Goal: Communication & Community: Answer question/provide support

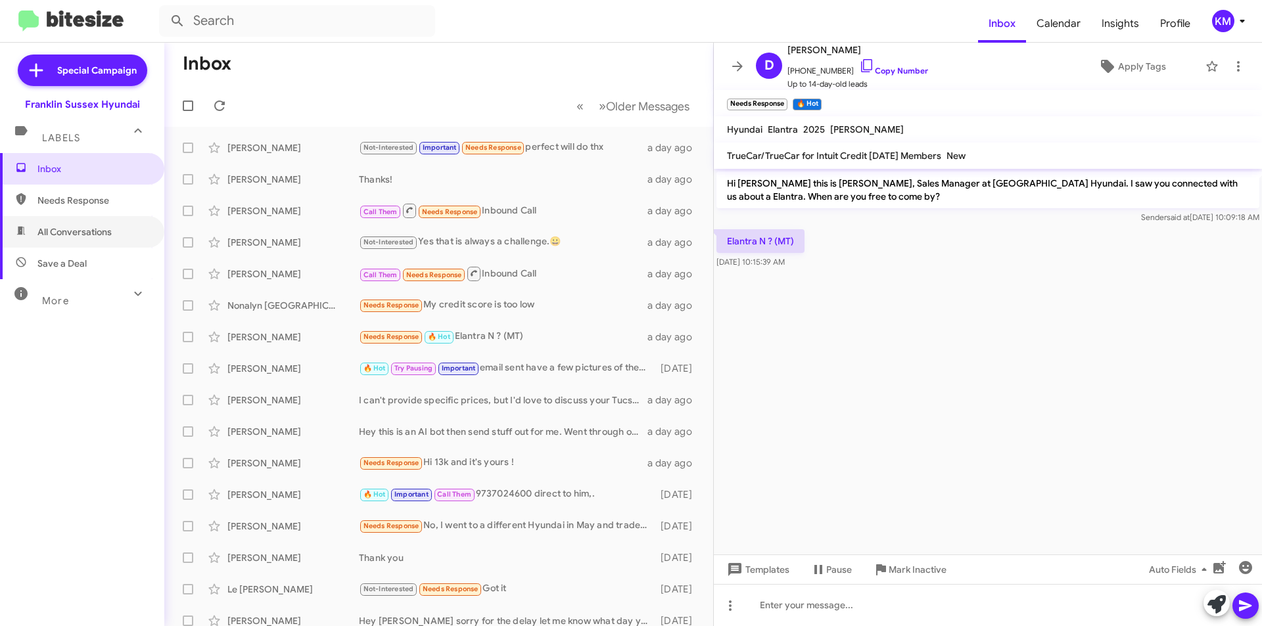
click at [82, 232] on span "All Conversations" at bounding box center [74, 231] width 74 height 13
type input "in:all-conversations"
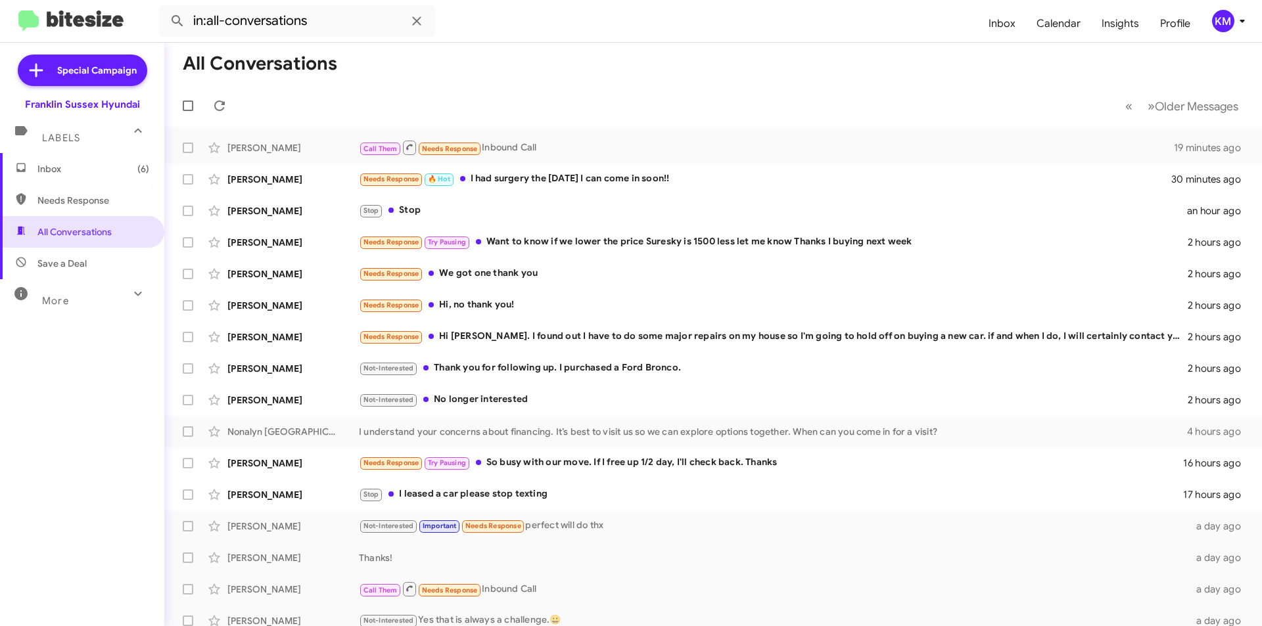
click at [548, 246] on div "Needs Response Try Pausing Want to know if we lower the price Suresky is 1500 l…" at bounding box center [773, 242] width 829 height 15
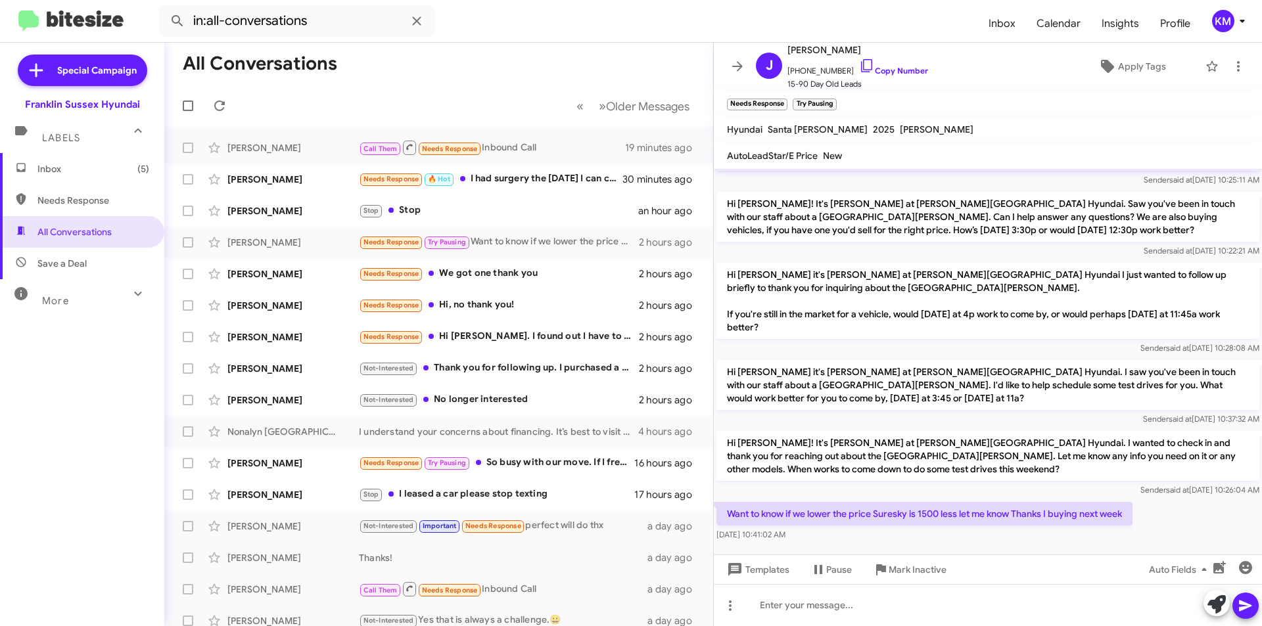
scroll to position [47, 0]
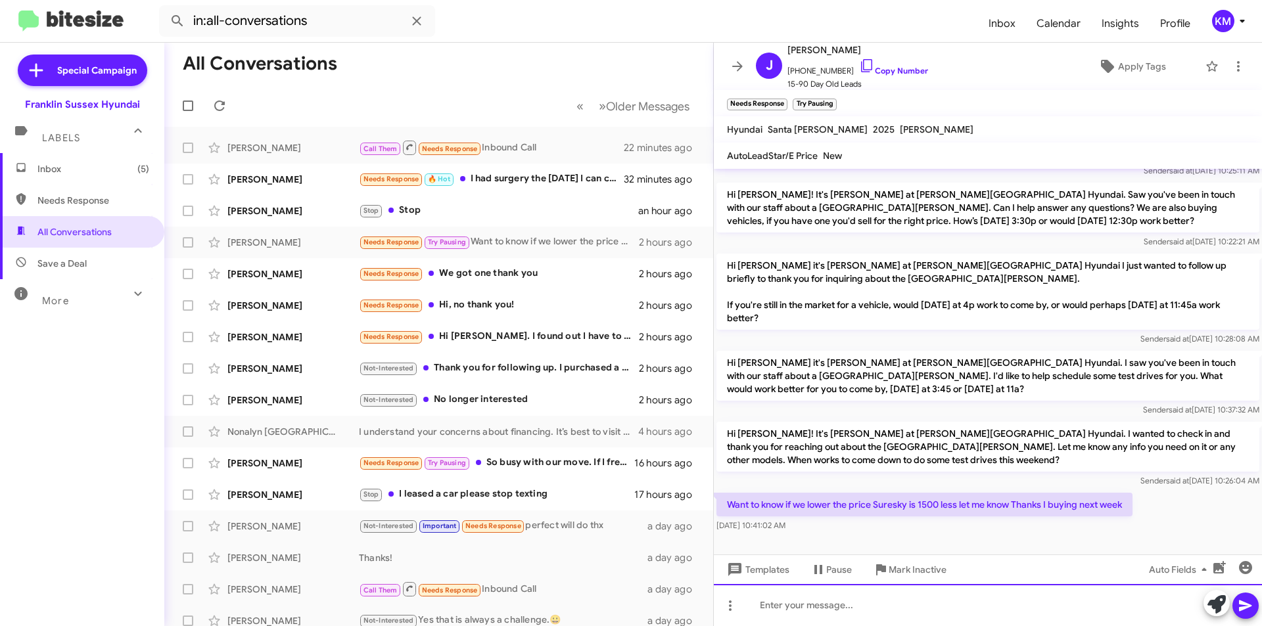
click at [797, 607] on div at bounding box center [988, 605] width 548 height 42
click at [1256, 605] on button at bounding box center [1245, 606] width 26 height 26
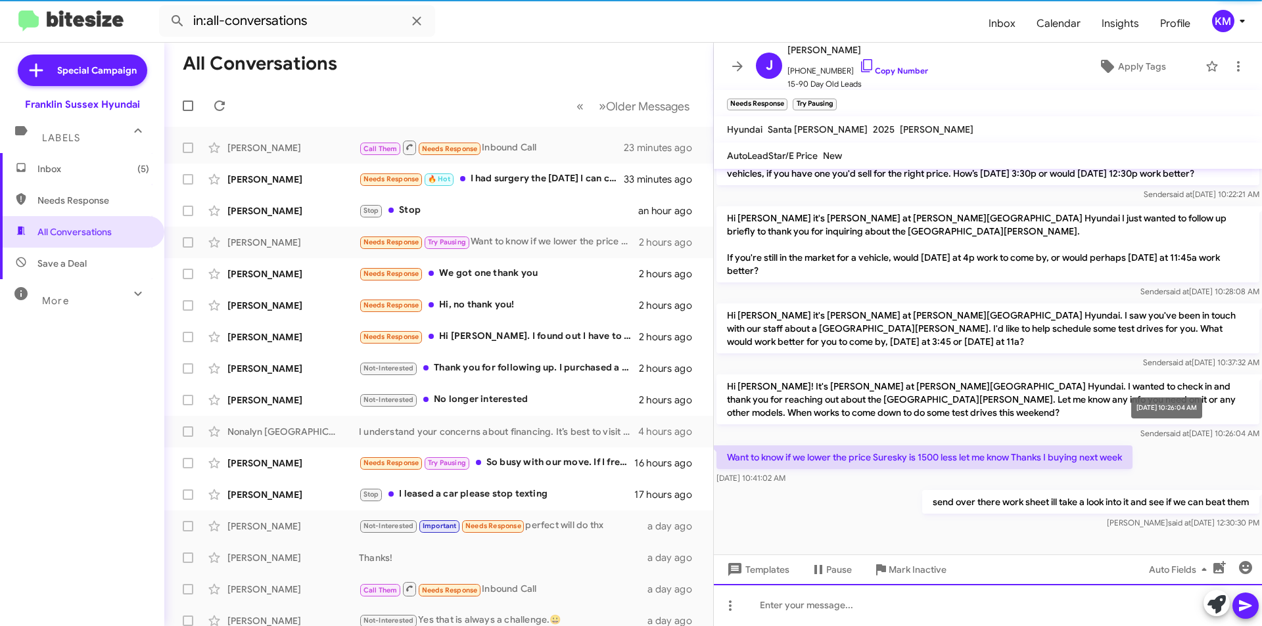
scroll to position [95, 0]
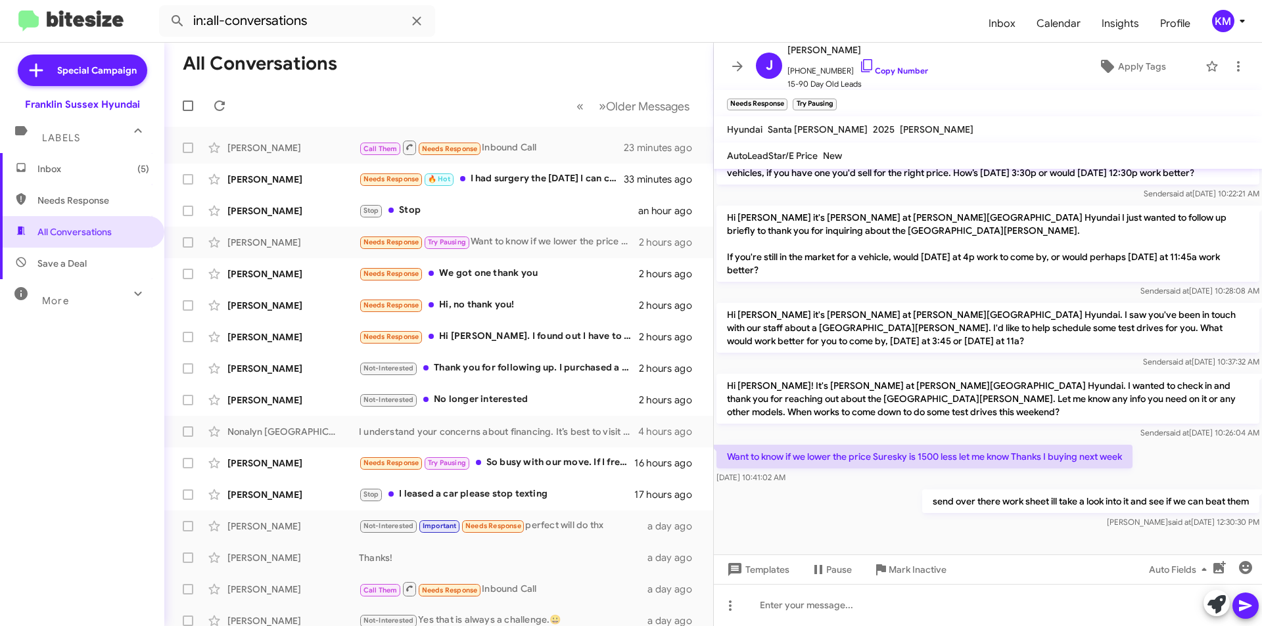
click at [546, 340] on div "Needs Response Hi [PERSON_NAME]. I found out I have to do some major repairs on…" at bounding box center [499, 336] width 280 height 15
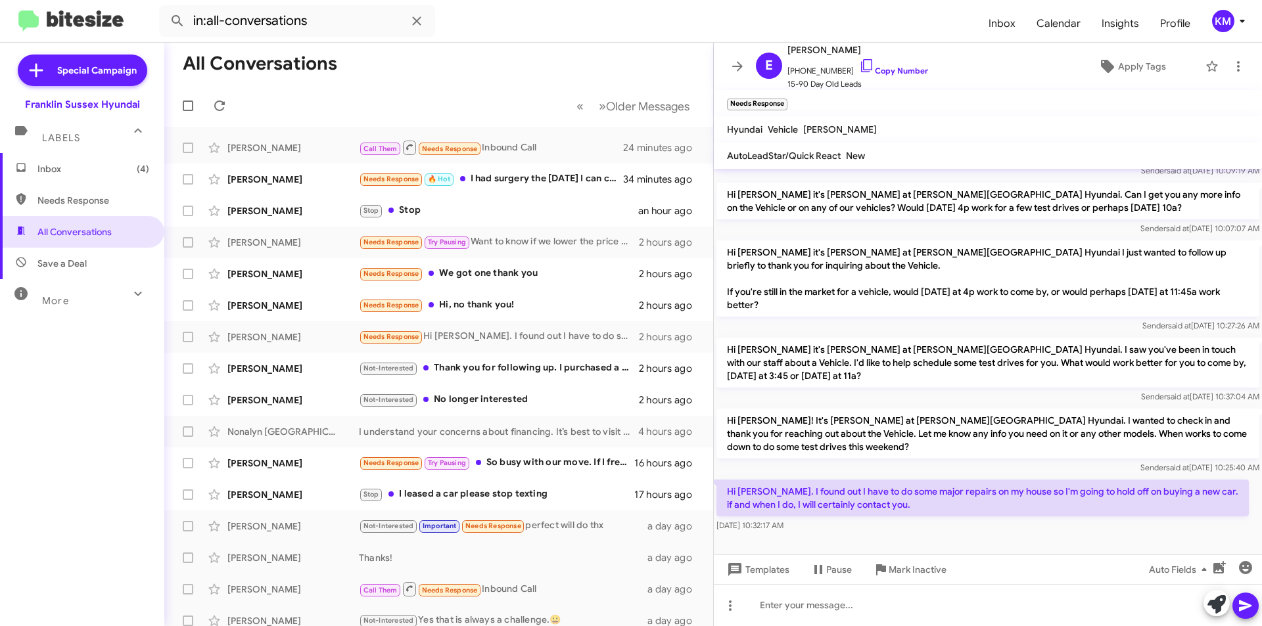
click at [488, 235] on div "Needs Response Try Pausing Want to know if we lower the price Suresky is 1500 l…" at bounding box center [499, 242] width 280 height 15
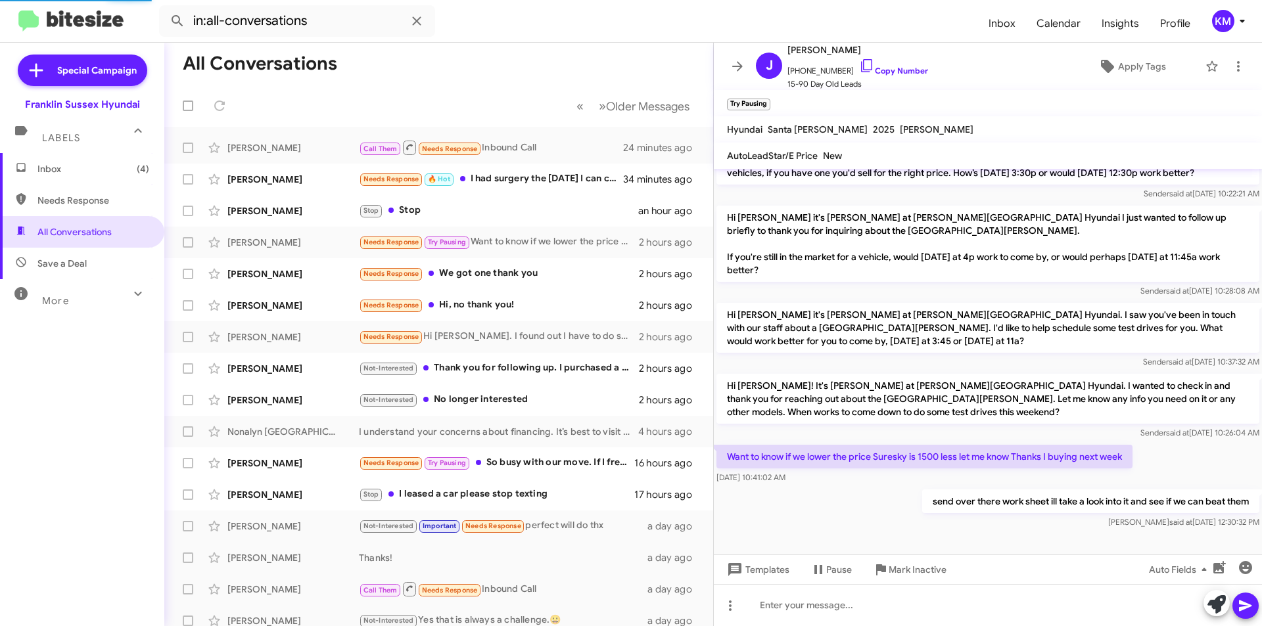
scroll to position [143, 0]
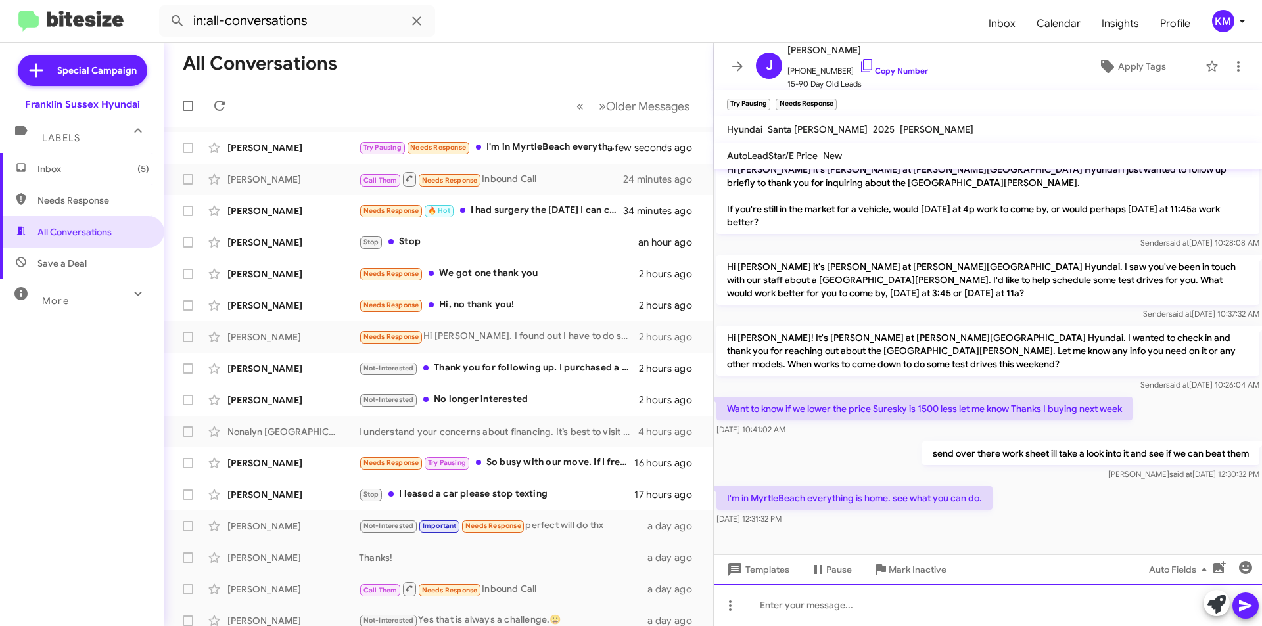
click at [804, 610] on div at bounding box center [988, 605] width 548 height 42
click at [1246, 607] on icon at bounding box center [1245, 606] width 12 height 11
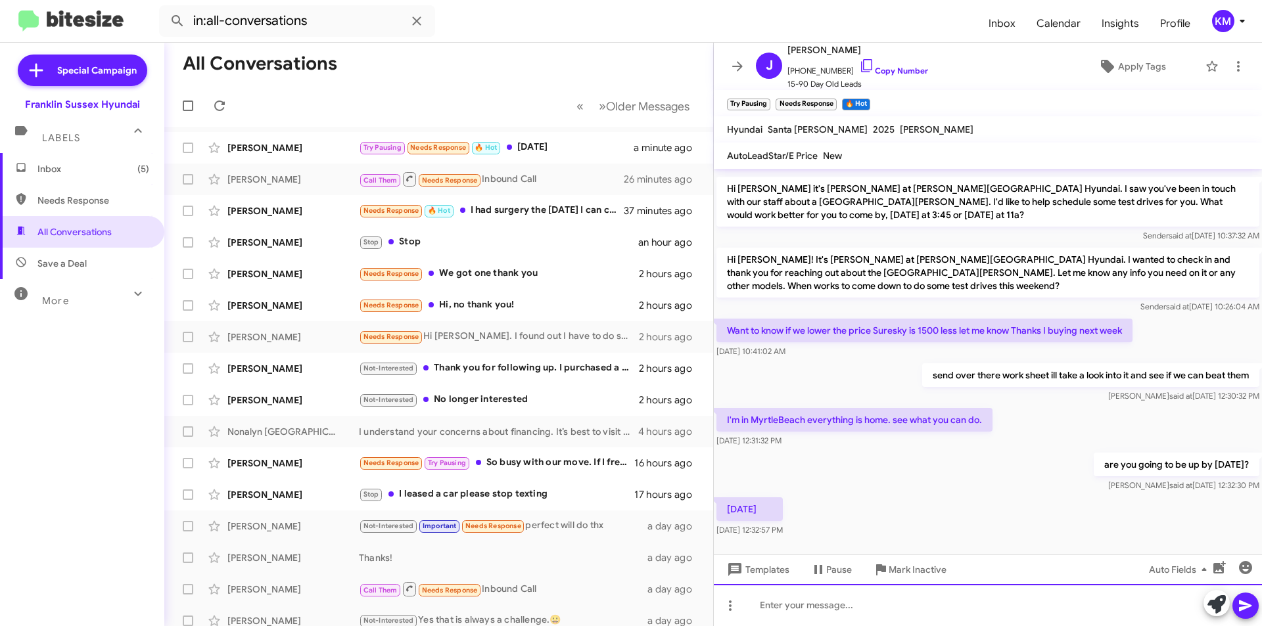
scroll to position [239, 0]
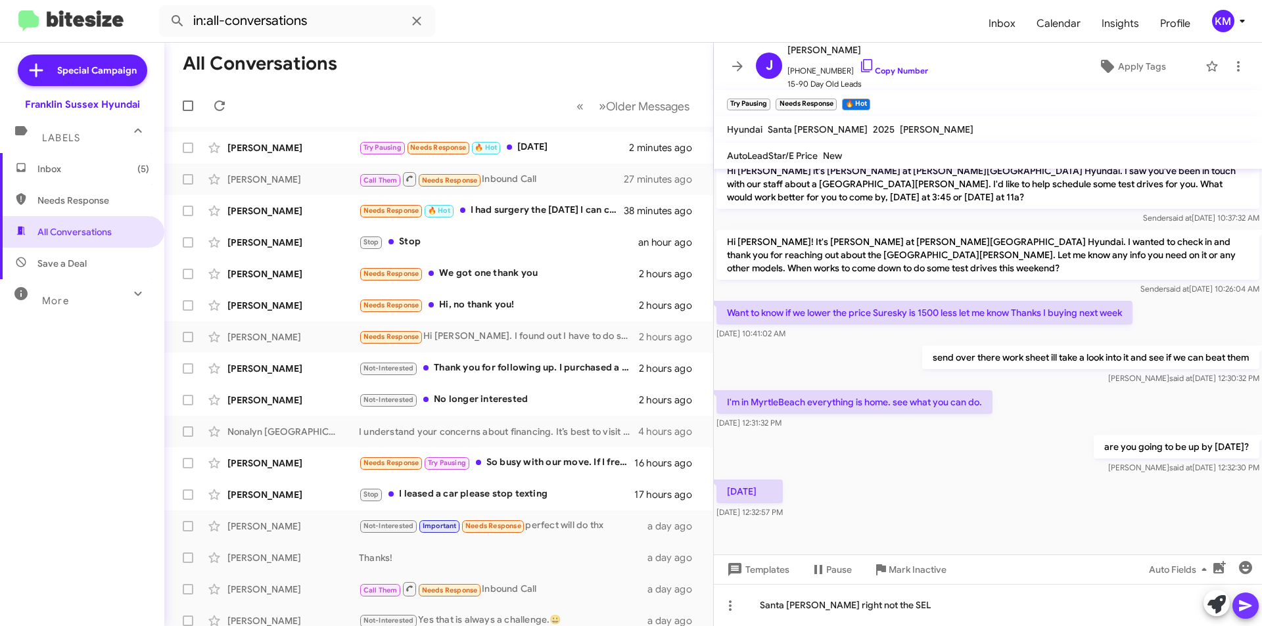
click at [1245, 607] on icon at bounding box center [1245, 606] width 12 height 11
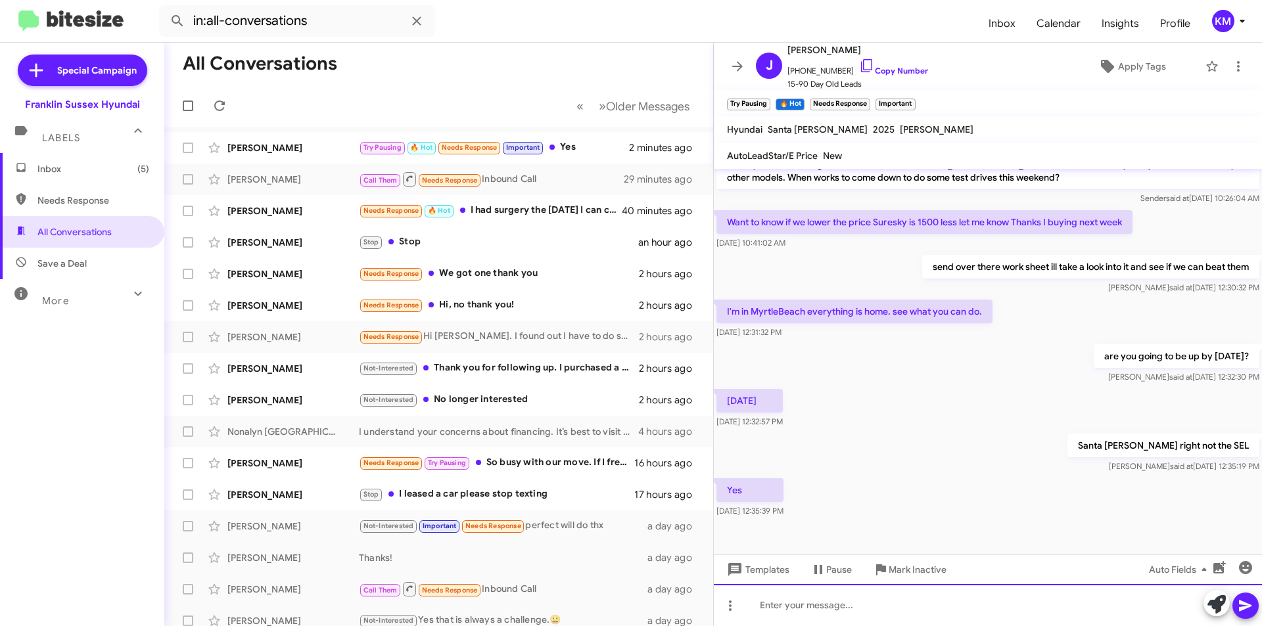
scroll to position [335, 0]
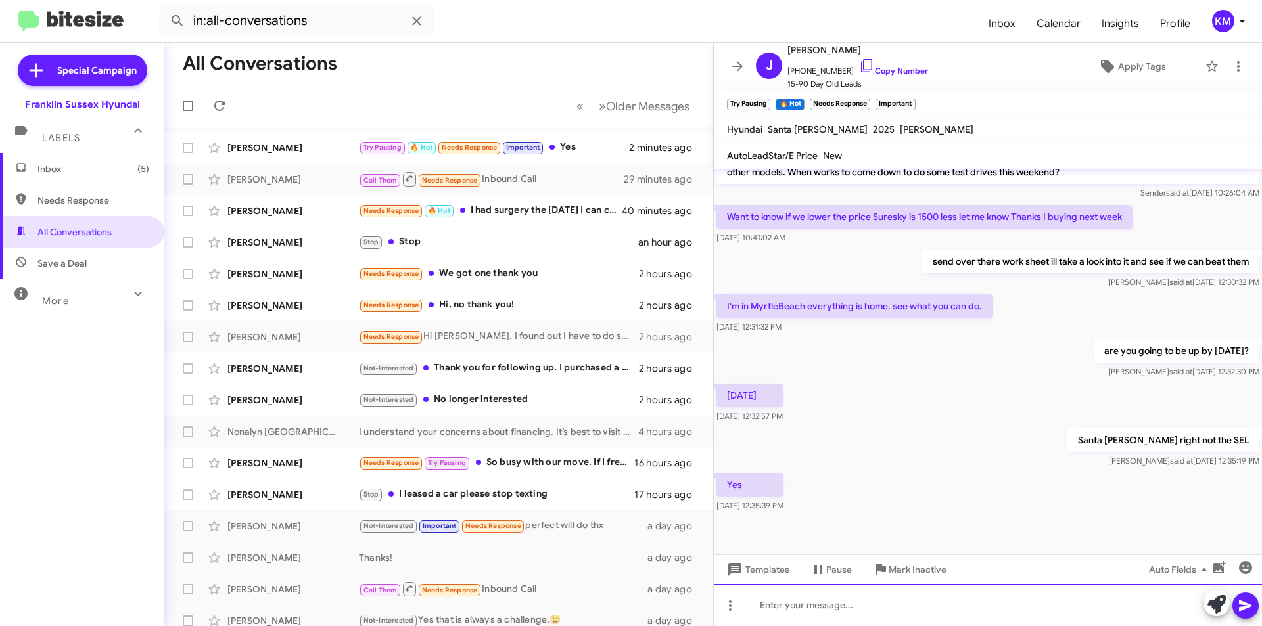
click at [770, 609] on div at bounding box center [988, 605] width 548 height 42
click at [774, 604] on div at bounding box center [988, 605] width 548 height 42
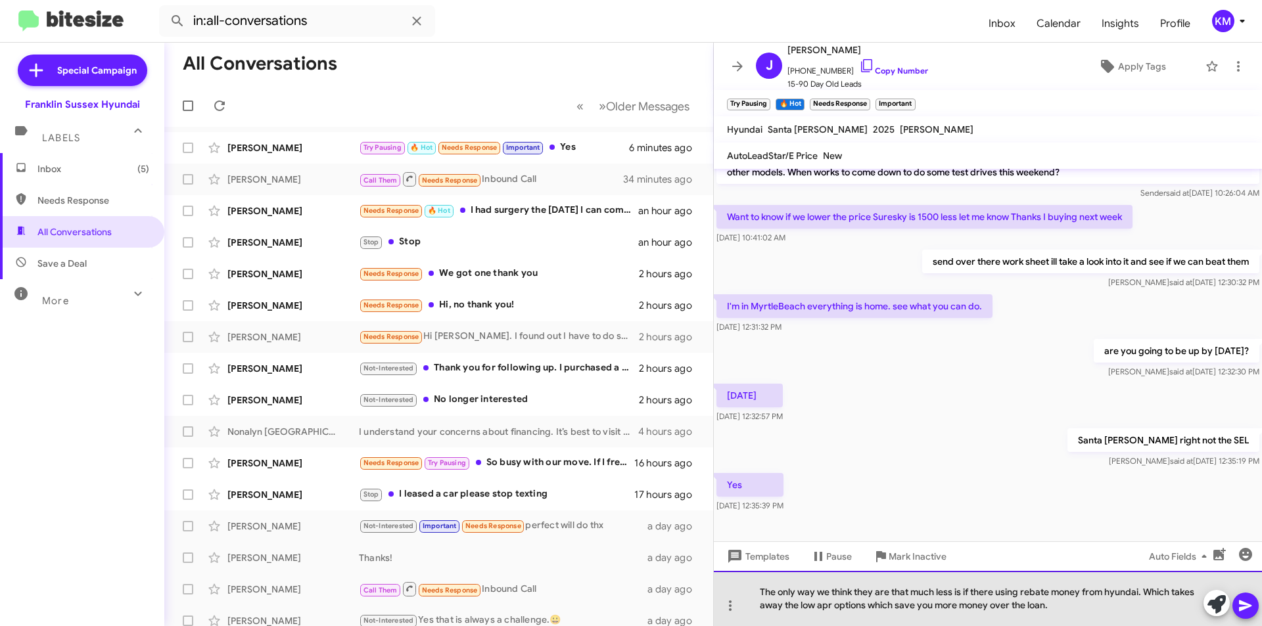
click at [1057, 609] on div "The only way we think they are that much less is if there using rebate money fr…" at bounding box center [988, 598] width 548 height 55
click at [1129, 590] on div "The only way we think they are that much less is if there using rebate money fr…" at bounding box center [988, 598] width 548 height 55
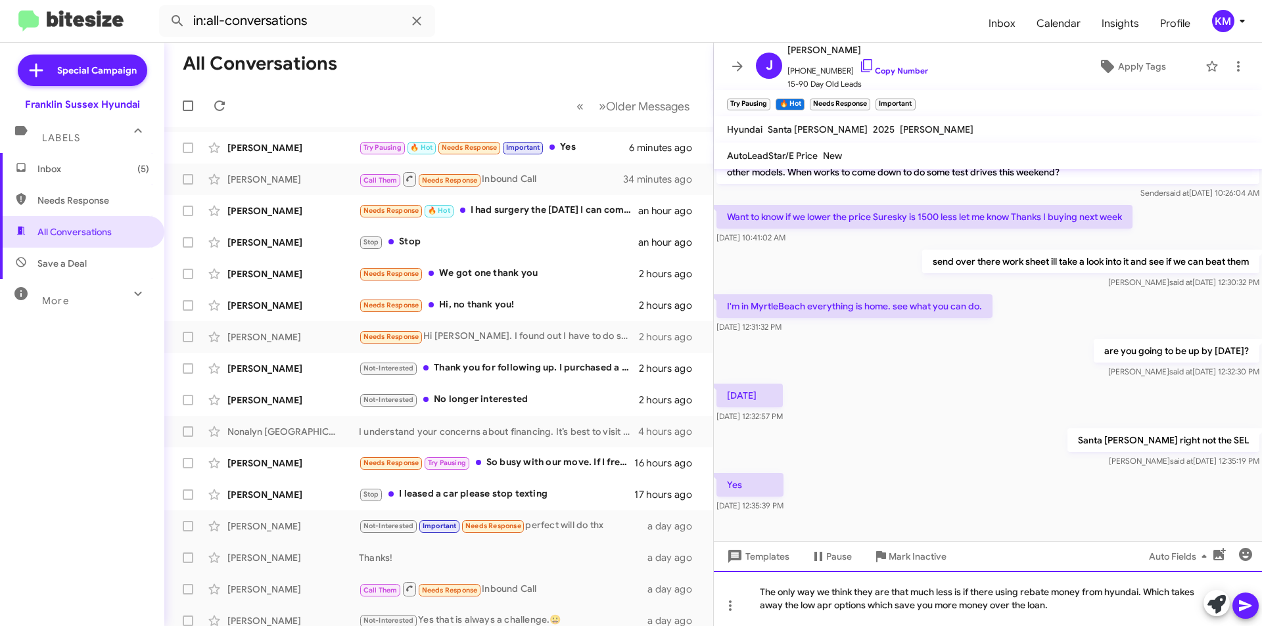
click at [1129, 590] on div "The only way we think they are that much less is if there using rebate money fr…" at bounding box center [988, 598] width 548 height 55
click at [1064, 607] on div "The only way we think they are that much less is if there using rebate money fr…" at bounding box center [988, 598] width 548 height 55
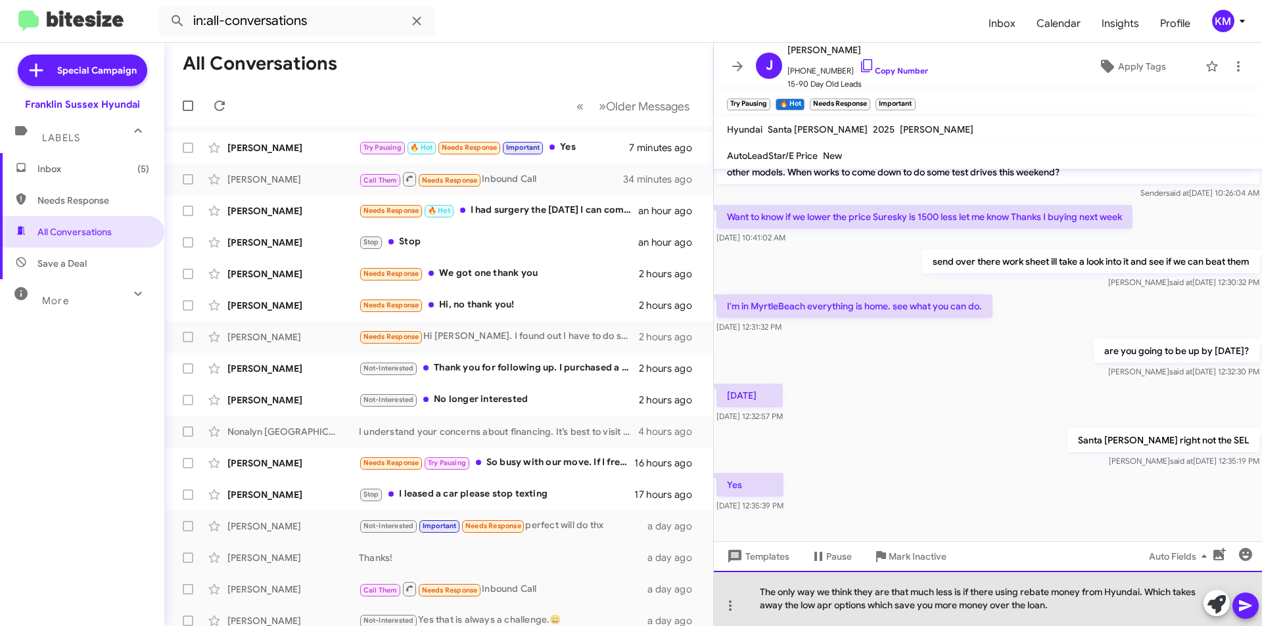
drag, startPoint x: 1054, startPoint y: 608, endPoint x: 755, endPoint y: 582, distance: 300.2
click at [755, 582] on div "The only way we think they are that much less is if there using rebate money fr…" at bounding box center [988, 598] width 548 height 55
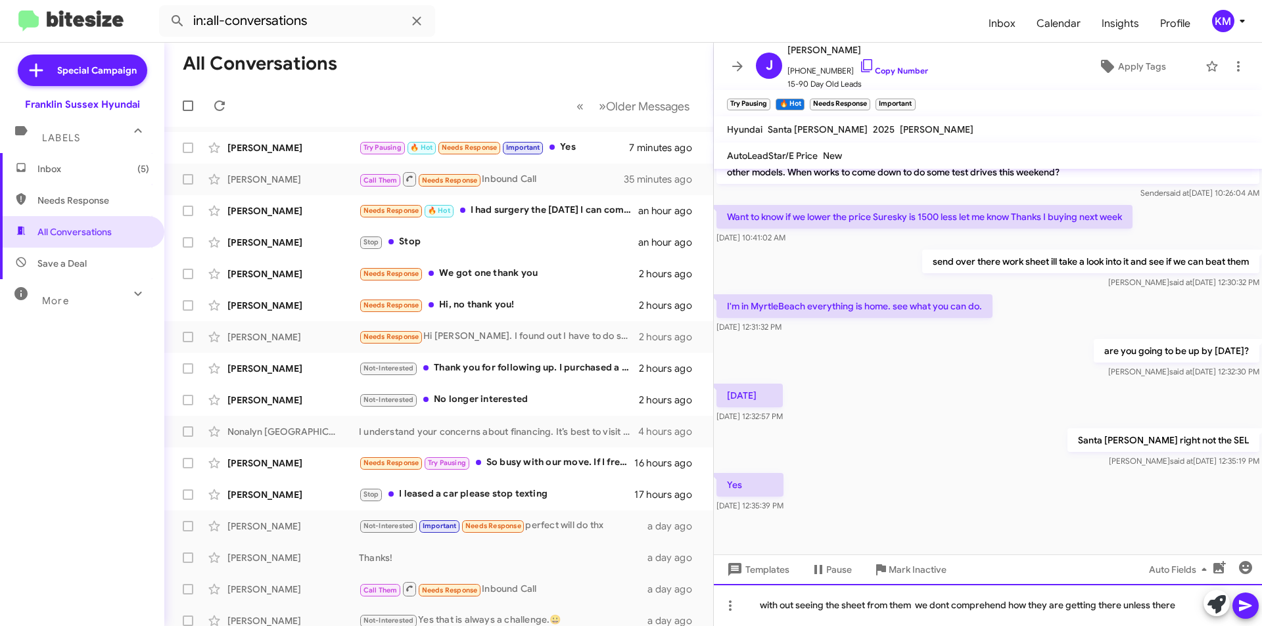
click at [942, 605] on div "with out seeing the sheet from them we dont comprehend how they are getting the…" at bounding box center [988, 605] width 548 height 42
click at [941, 605] on div "with out seeing the sheet from them we dont comprehend how they are getting the…" at bounding box center [988, 605] width 548 height 42
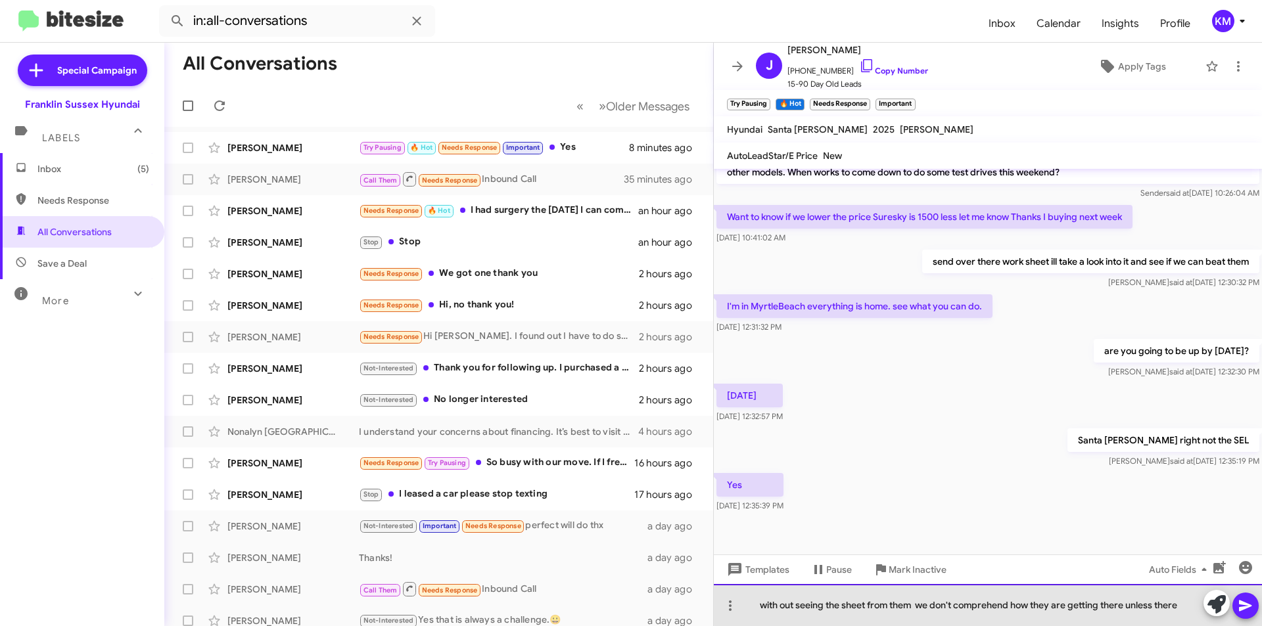
click at [1182, 601] on div "with out seeing the sheet from them we don't comprehend how they are getting th…" at bounding box center [988, 605] width 548 height 42
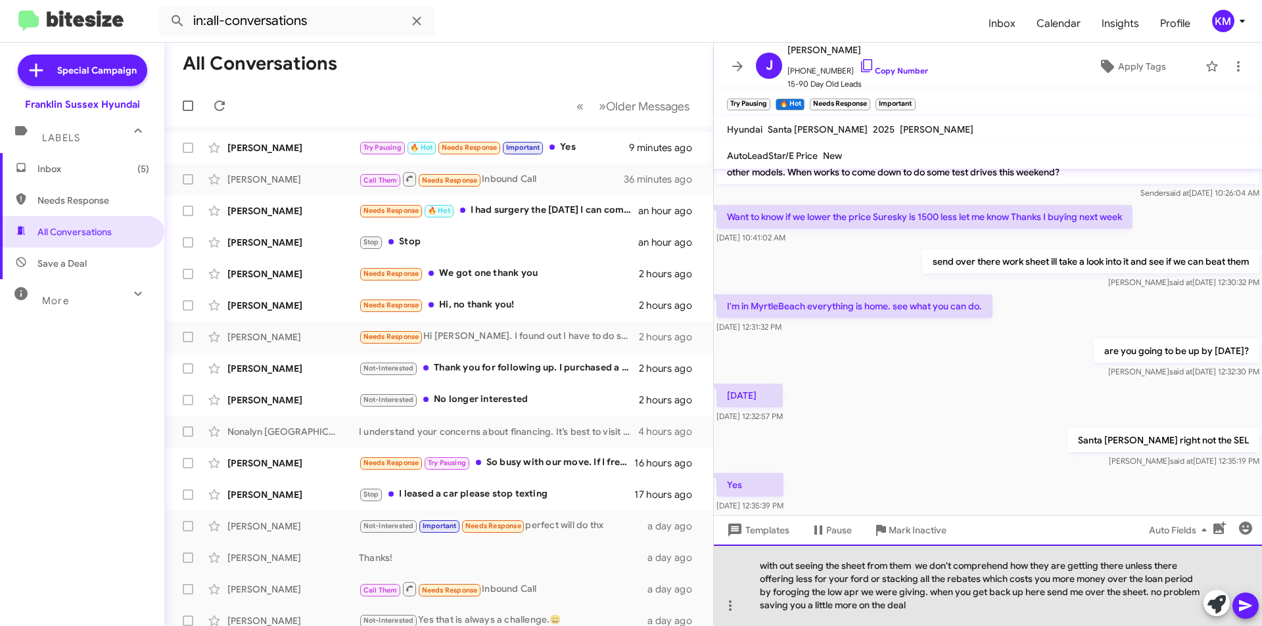
click at [784, 590] on div "with out seeing the sheet from them we don't comprehend how they are getting th…" at bounding box center [988, 586] width 548 height 82
click at [853, 594] on div "with out seeing the sheet from them we don't comprehend how they are getting th…" at bounding box center [988, 586] width 548 height 82
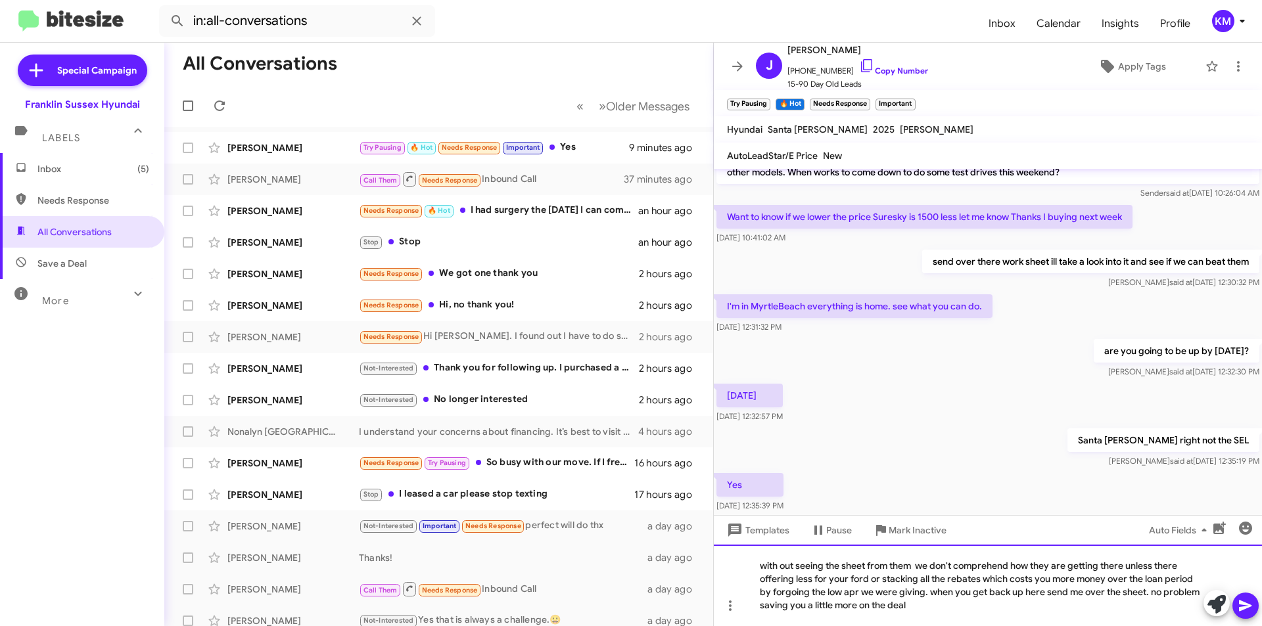
click at [908, 605] on div "with out seeing the sheet from them we don't comprehend how they are getting th…" at bounding box center [988, 586] width 548 height 82
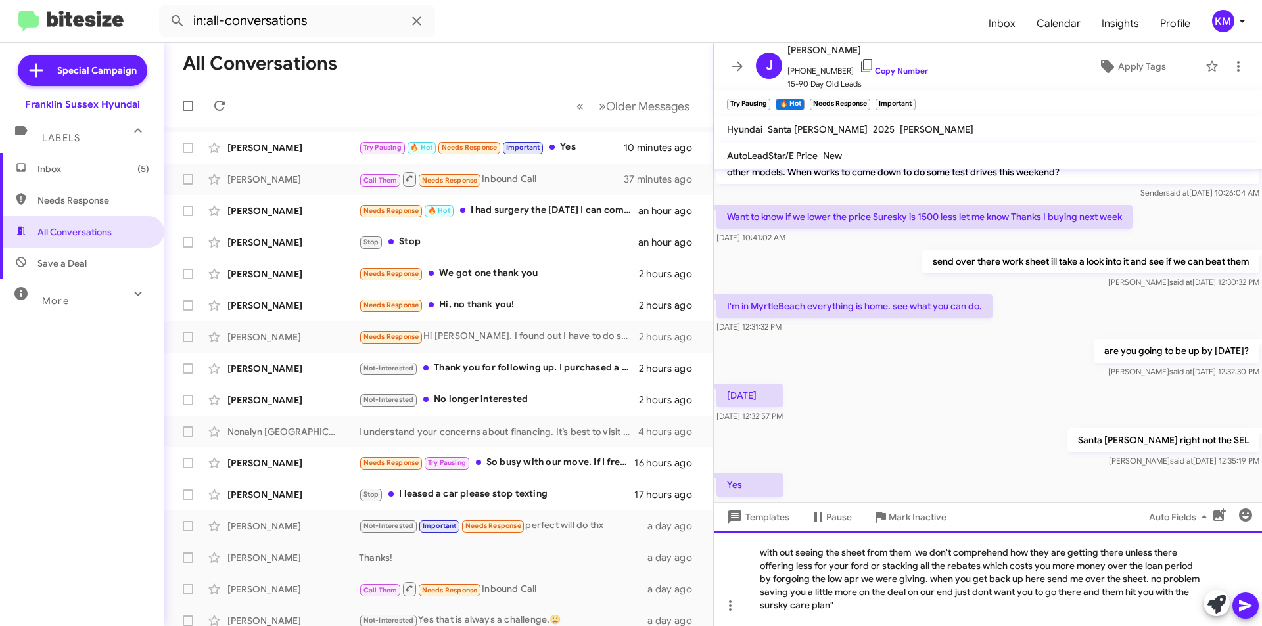
click at [759, 606] on div "with out seeing the sheet from them we don't comprehend how they are getting th…" at bounding box center [988, 579] width 548 height 95
click at [847, 603] on div "with out seeing the sheet from them we don't comprehend how they are getting th…" at bounding box center [988, 579] width 548 height 95
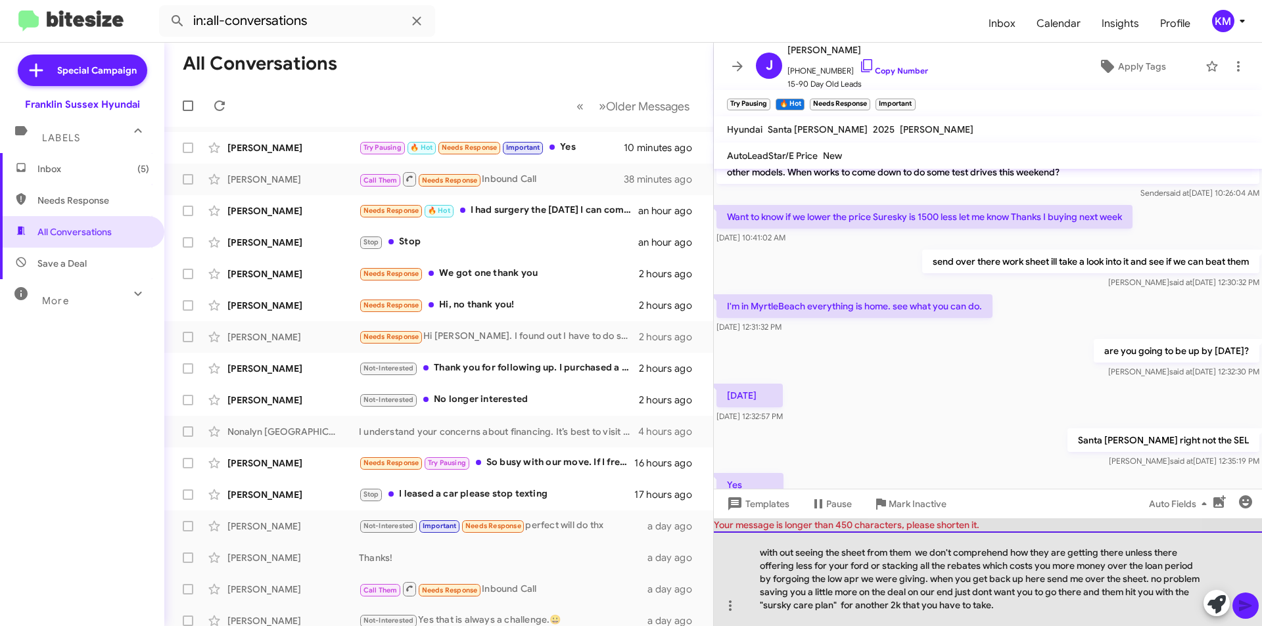
drag, startPoint x: 998, startPoint y: 607, endPoint x: 760, endPoint y: 605, distance: 238.0
click at [760, 605] on div "with out seeing the sheet from them we don't comprehend how they are getting th…" at bounding box center [988, 579] width 548 height 95
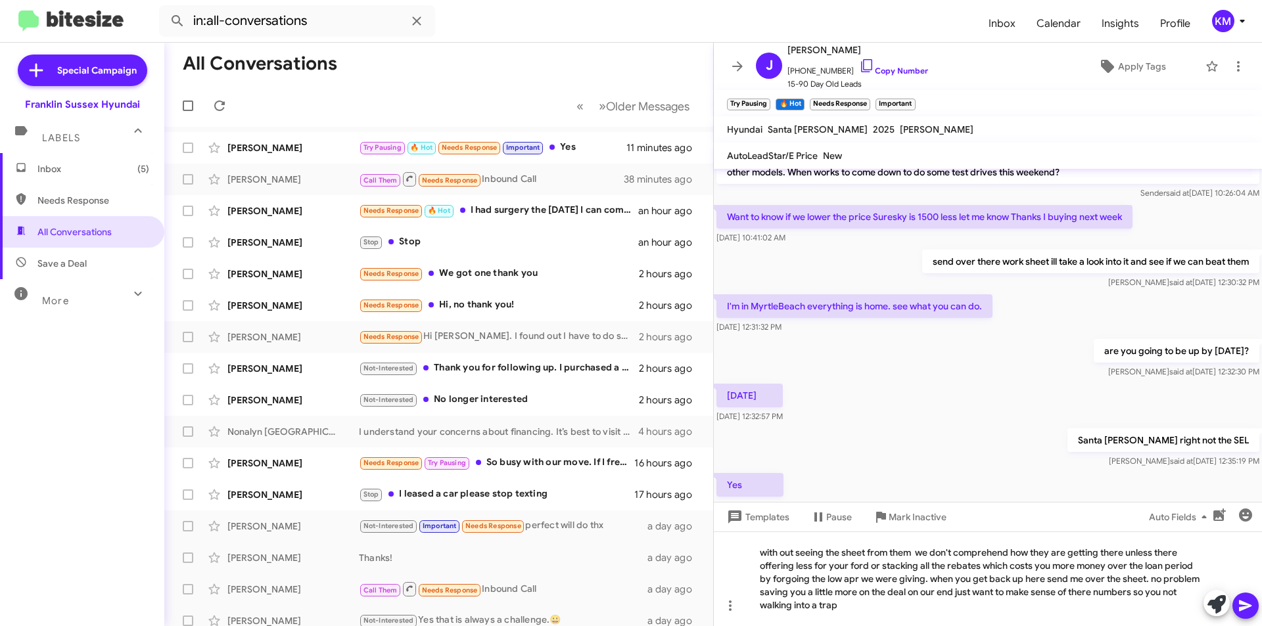
click at [1248, 605] on icon at bounding box center [1245, 606] width 12 height 11
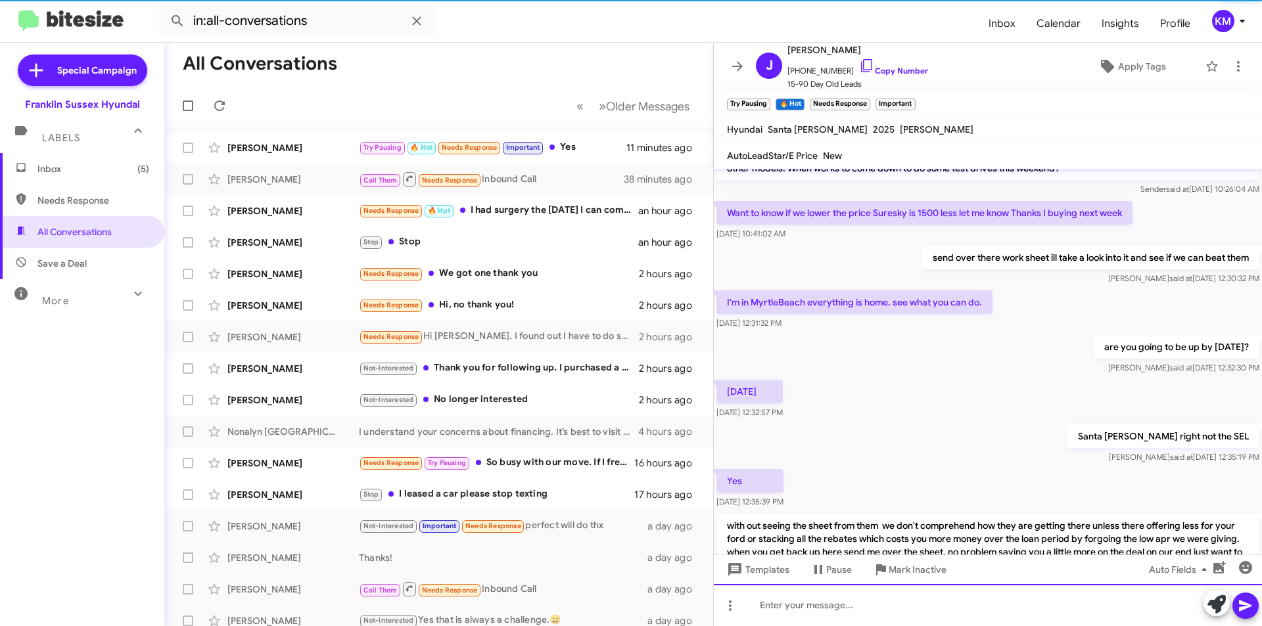
scroll to position [422, 0]
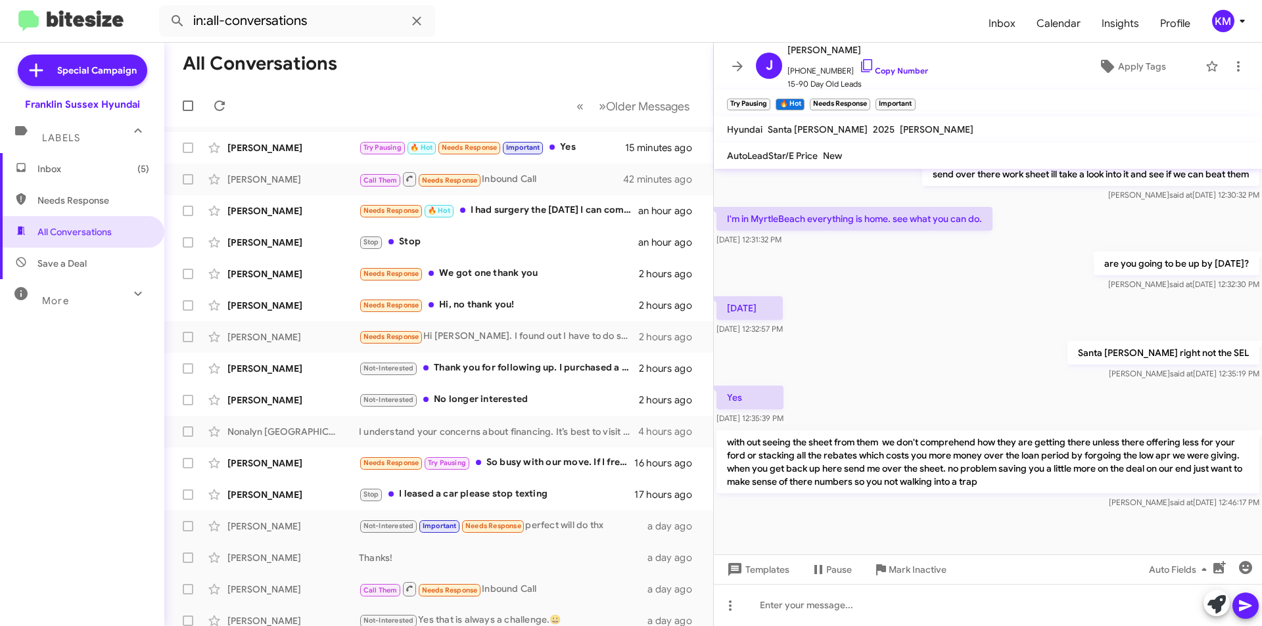
click at [462, 150] on span "Needs Response" at bounding box center [470, 147] width 56 height 9
